Goal: Use online tool/utility: Utilize a website feature to perform a specific function

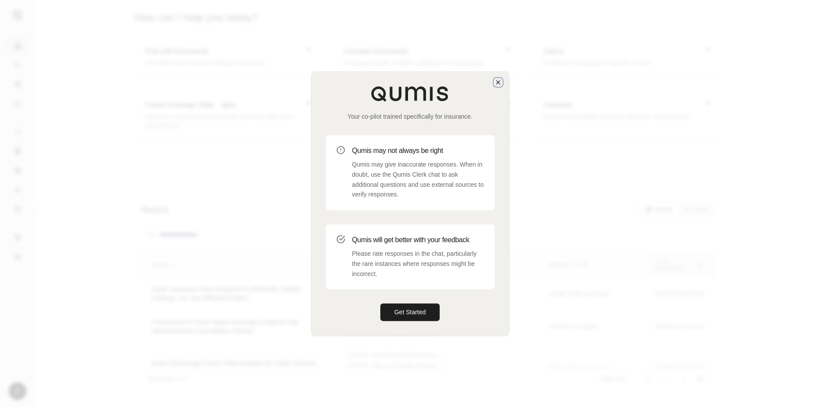
click at [496, 80] on icon "button" at bounding box center [498, 82] width 4 height 4
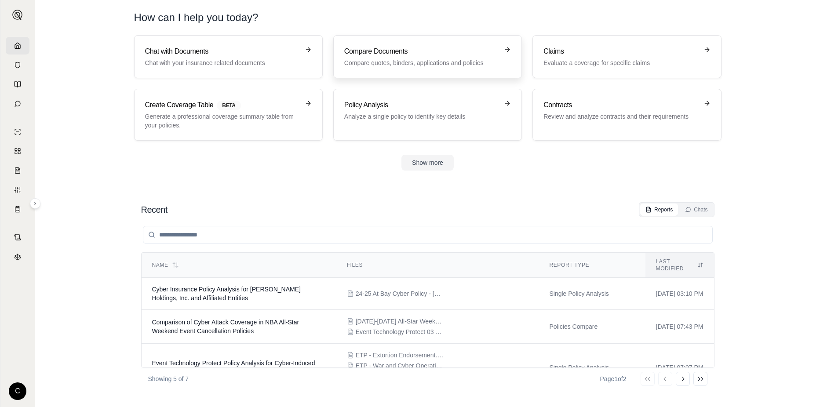
click at [486, 51] on h3 "Compare Documents" at bounding box center [421, 51] width 154 height 11
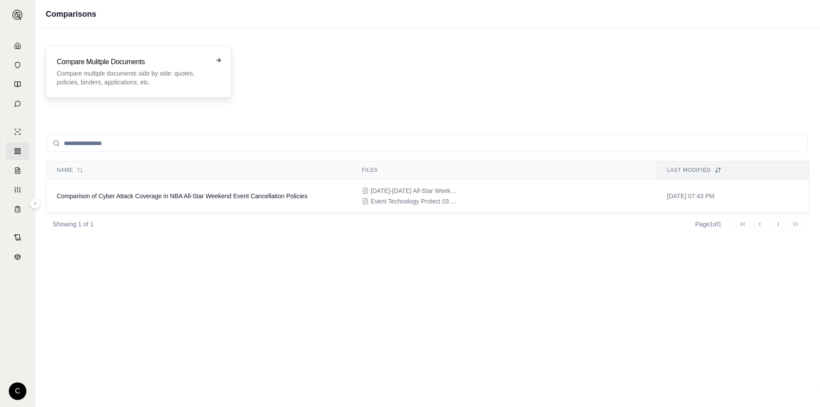
click at [138, 76] on p "Compare multiple documents side by side: quotes, policies, binders, application…" at bounding box center [132, 78] width 151 height 18
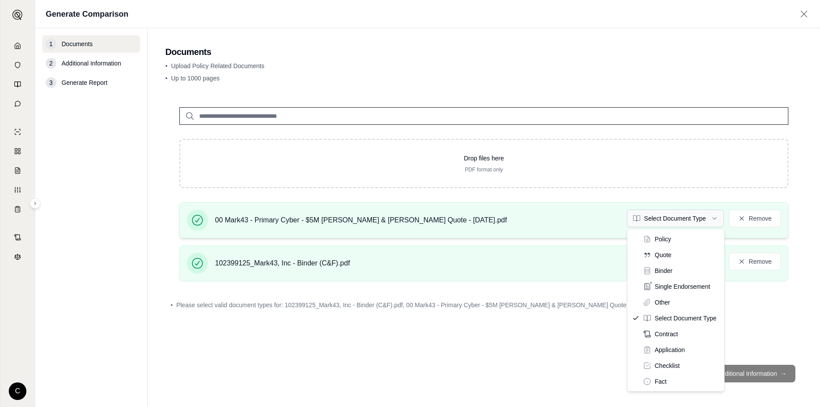
click at [715, 220] on html "C Generate Comparison 1 Documents 2 Additional Information 3 Generate Report Do…" at bounding box center [410, 203] width 820 height 407
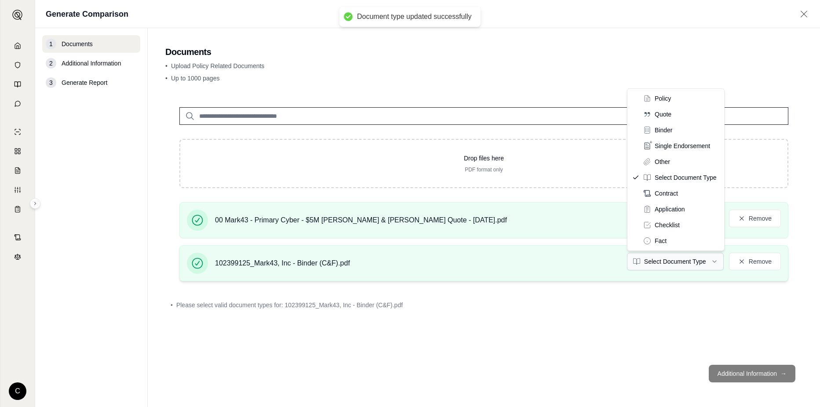
click at [714, 262] on html "Document type updated successfully C Generate Comparison 1 Documents 2 Addition…" at bounding box center [410, 203] width 820 height 407
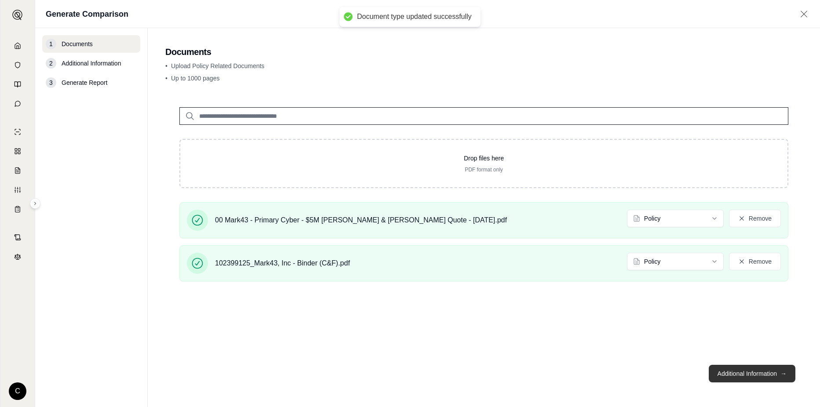
click at [780, 377] on span "→" at bounding box center [783, 373] width 6 height 9
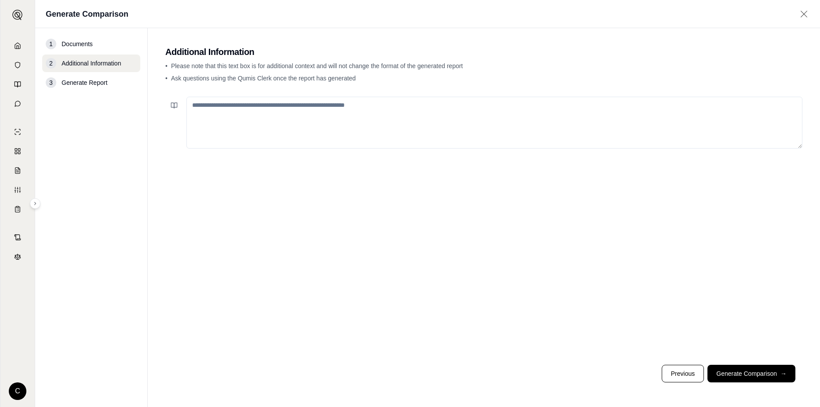
click at [360, 114] on textarea at bounding box center [494, 123] width 616 height 52
type textarea "*"
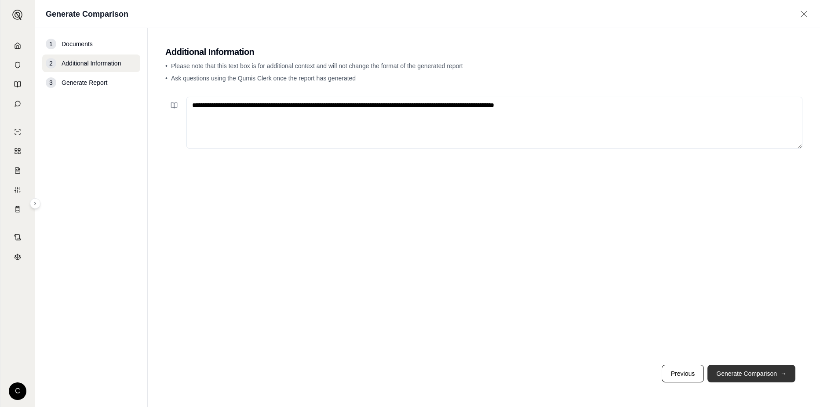
type textarea "**********"
click at [756, 378] on button "Generate Comparison →" at bounding box center [751, 374] width 88 height 18
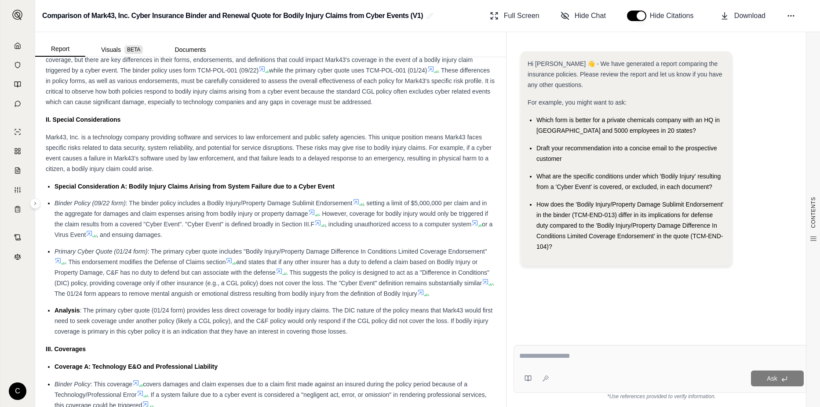
scroll to position [572, 0]
